Goal: Navigation & Orientation: Find specific page/section

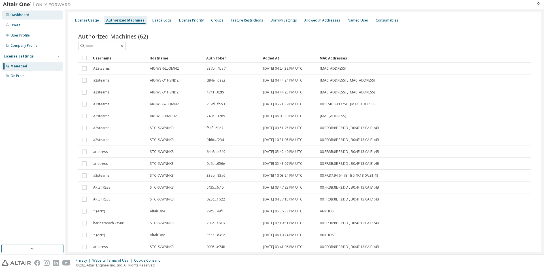
click at [25, 14] on div "Dashboard" at bounding box center [19, 15] width 19 height 5
